Goal: Information Seeking & Learning: Learn about a topic

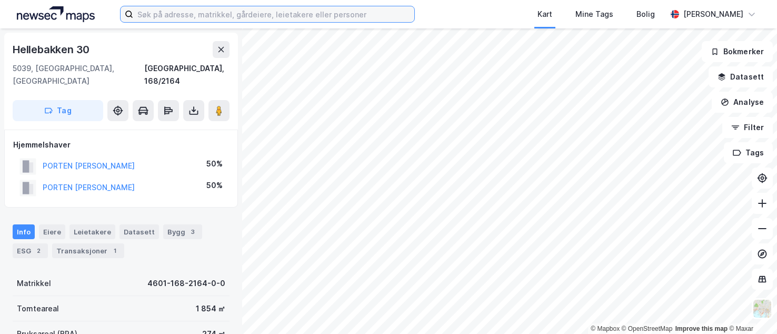
click at [221, 12] on input at bounding box center [273, 14] width 281 height 16
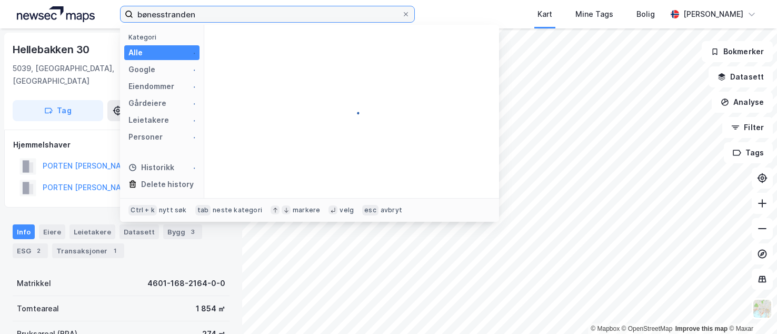
type input "bønesstranden"
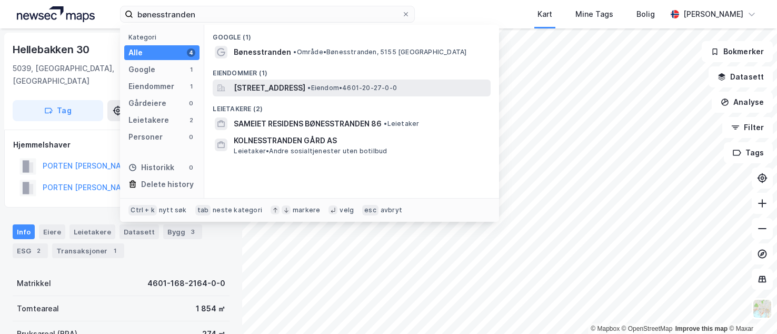
click at [276, 89] on span "[STREET_ADDRESS]" at bounding box center [270, 88] width 72 height 13
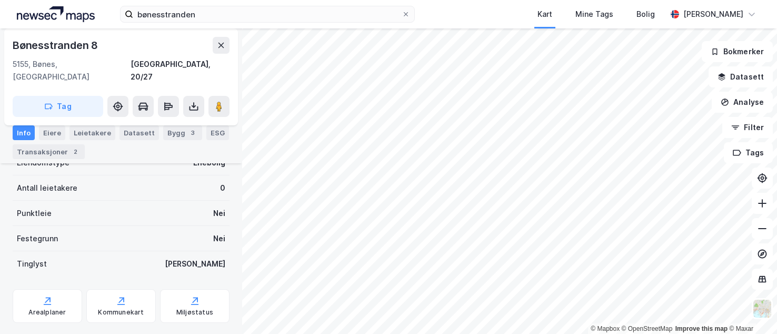
scroll to position [38, 0]
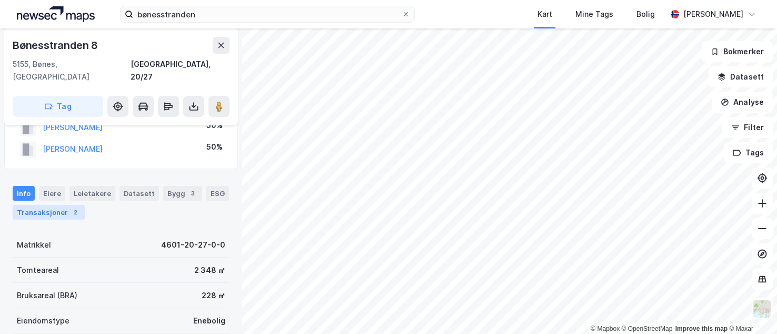
click at [52, 205] on div "Transaksjoner 2" at bounding box center [49, 212] width 72 height 15
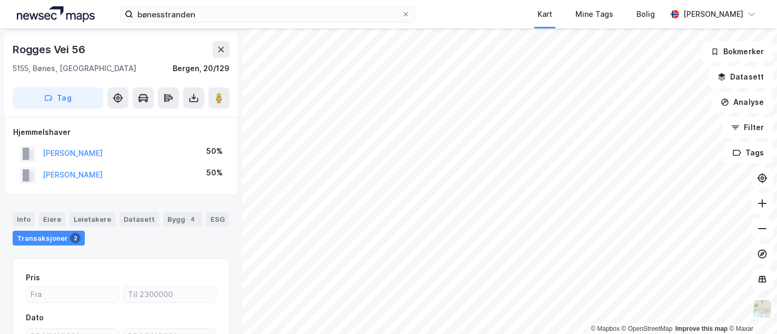
scroll to position [15, 0]
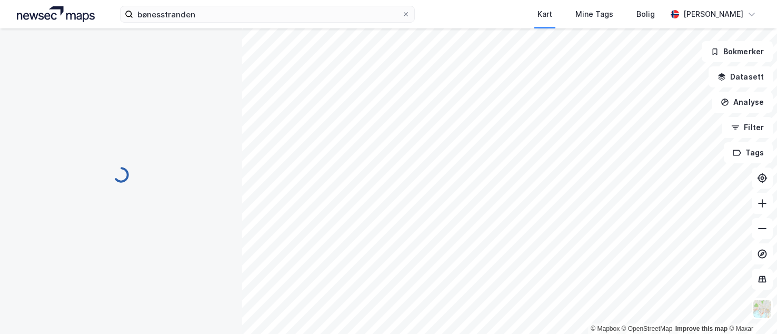
scroll to position [46, 0]
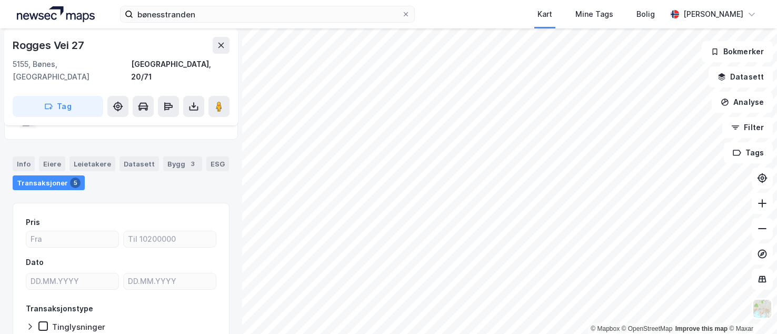
scroll to position [46, 0]
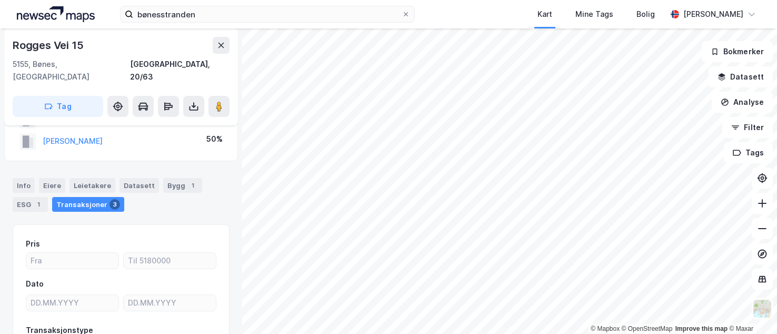
scroll to position [46, 0]
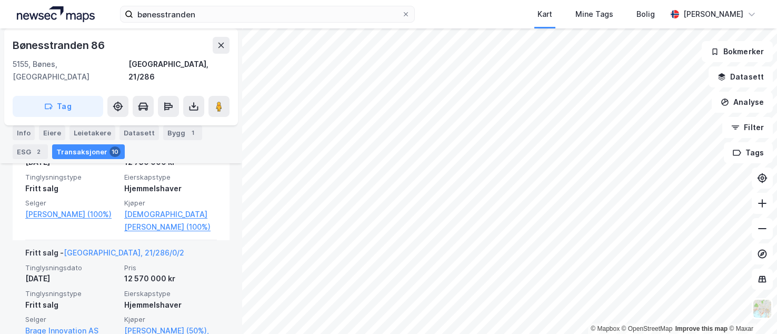
scroll to position [227, 0]
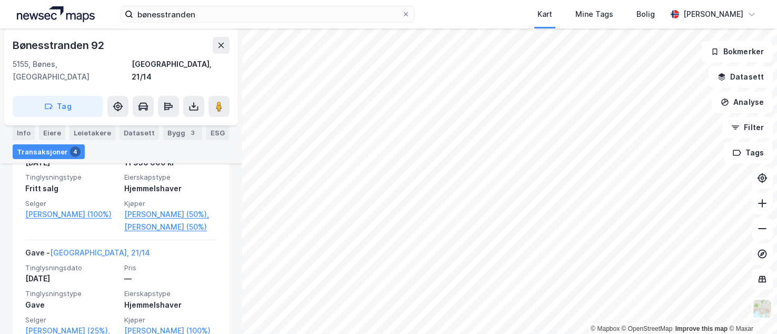
scroll to position [279, 0]
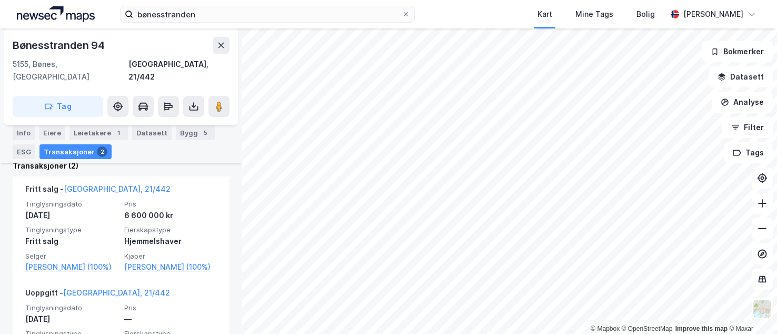
scroll to position [46, 0]
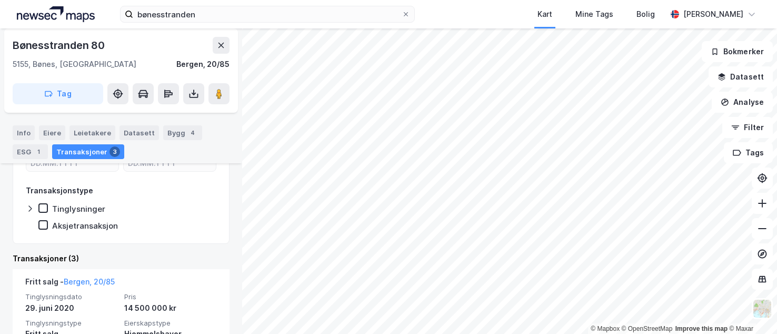
scroll to position [226, 0]
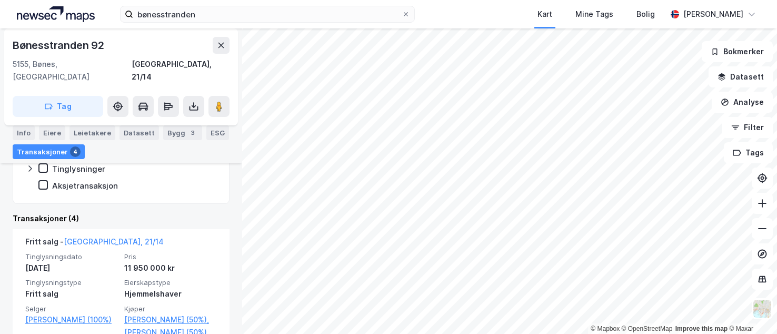
scroll to position [279, 0]
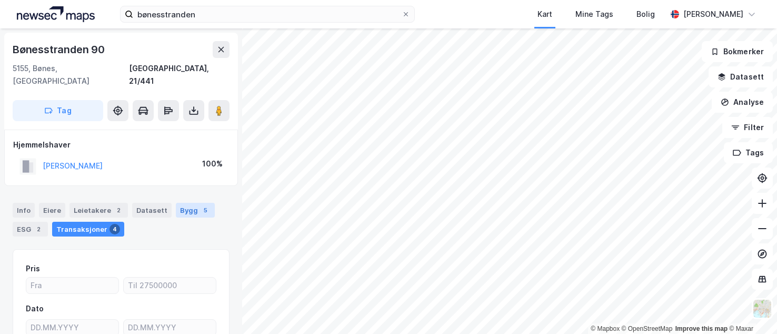
click at [184, 203] on div "Bygg 5" at bounding box center [195, 210] width 39 height 15
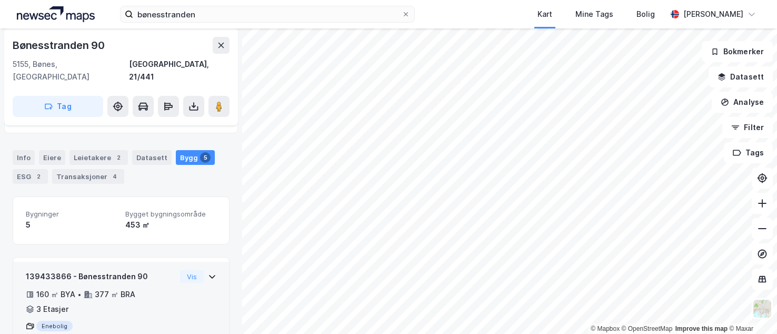
scroll to position [105, 0]
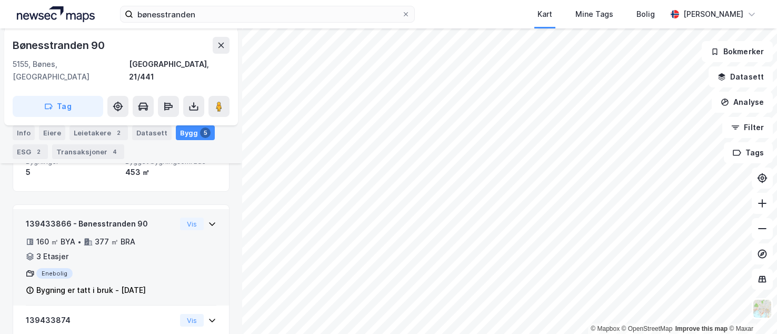
click at [208, 220] on icon at bounding box center [212, 224] width 8 height 8
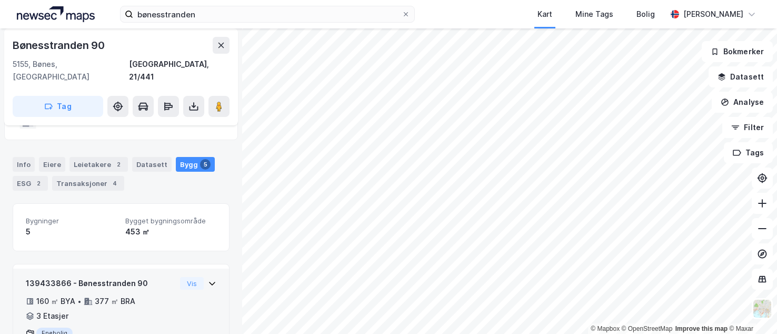
scroll to position [0, 0]
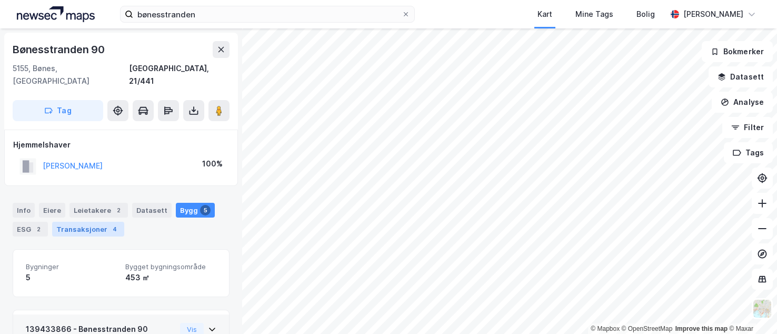
click at [94, 222] on div "Transaksjoner 4" at bounding box center [88, 229] width 72 height 15
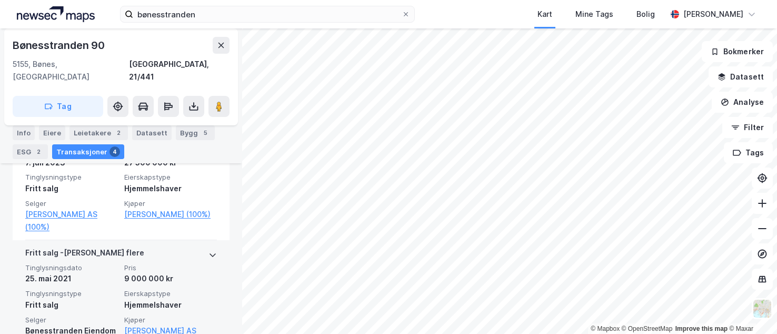
scroll to position [362, 0]
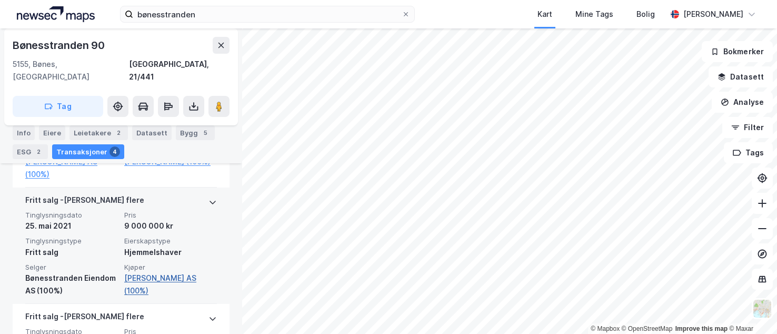
click at [132, 276] on link "[PERSON_NAME] AS (100%)" at bounding box center [170, 284] width 93 height 25
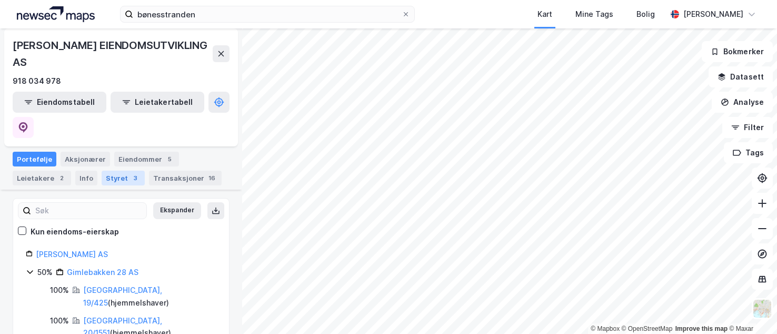
scroll to position [135, 0]
